Goal: Information Seeking & Learning: Learn about a topic

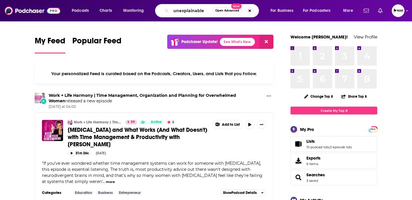
type input "unexplainable"
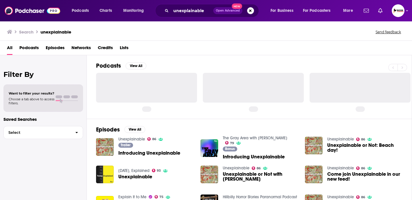
scroll to position [26, 0]
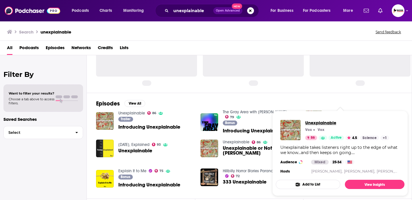
click at [314, 123] on span "Unexplainable" at bounding box center [348, 123] width 84 height 6
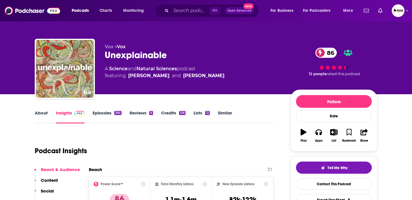
scroll to position [32, 0]
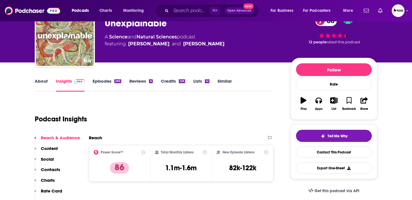
click at [40, 83] on link "About" at bounding box center [41, 84] width 13 height 13
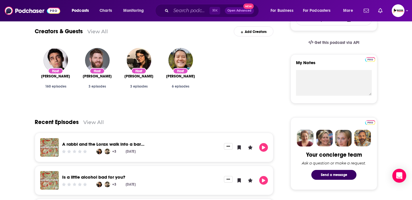
scroll to position [211, 0]
